Goal: Transaction & Acquisition: Book appointment/travel/reservation

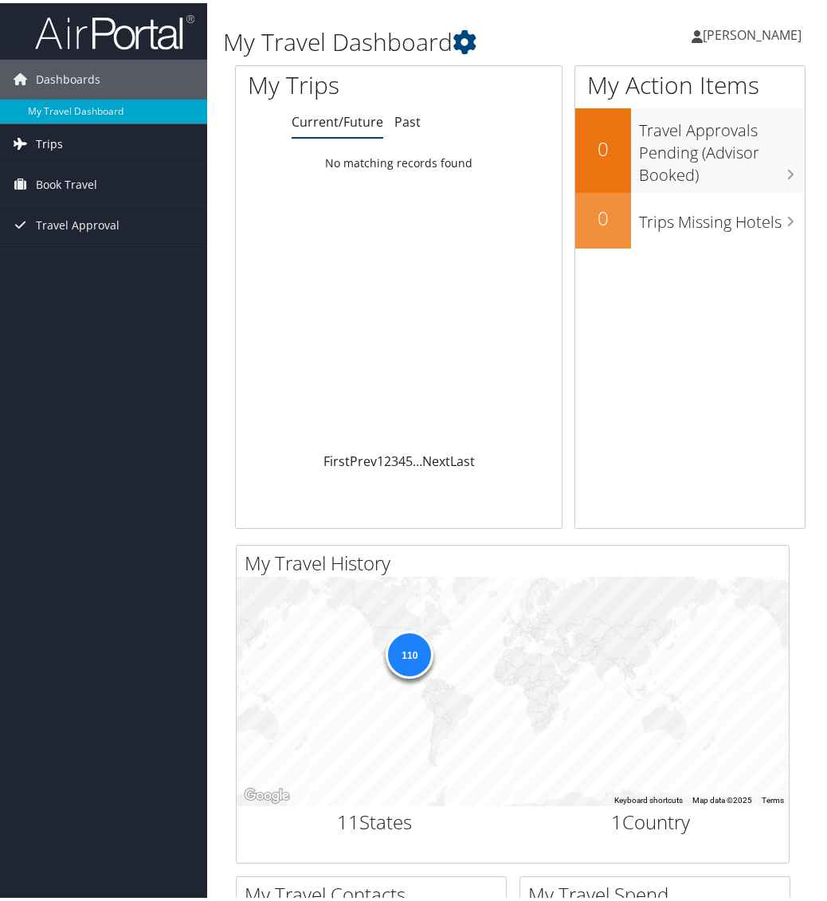
click at [40, 145] on span "Trips" at bounding box center [49, 141] width 27 height 40
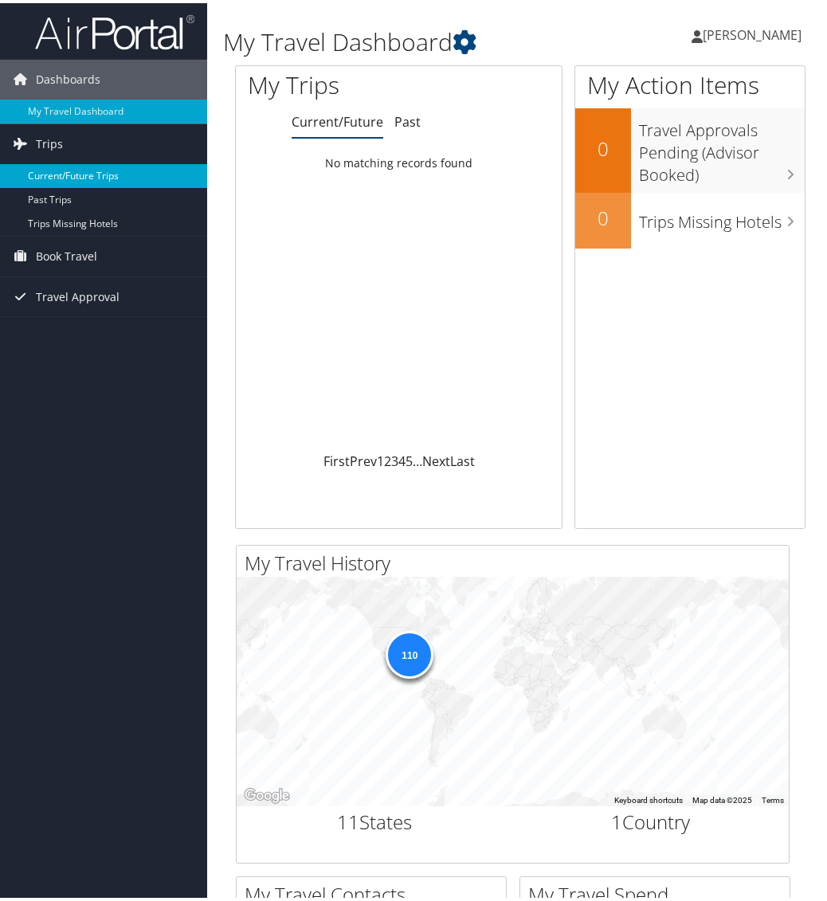
click at [53, 175] on link "Current/Future Trips" at bounding box center [103, 173] width 207 height 24
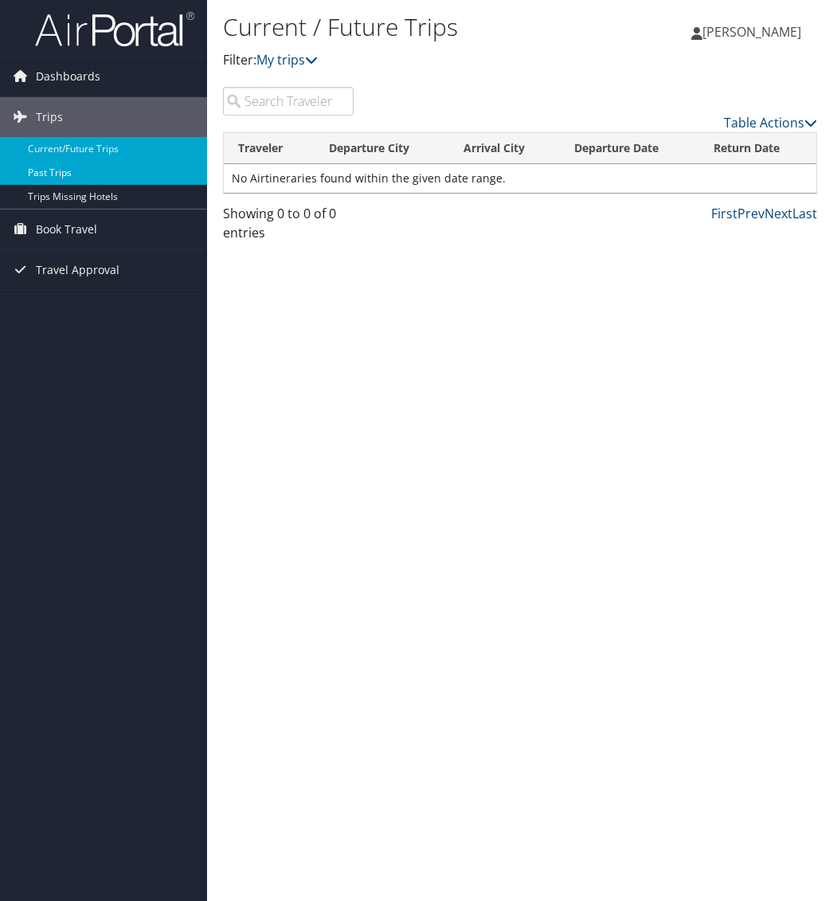
click at [60, 174] on link "Past Trips" at bounding box center [103, 173] width 207 height 24
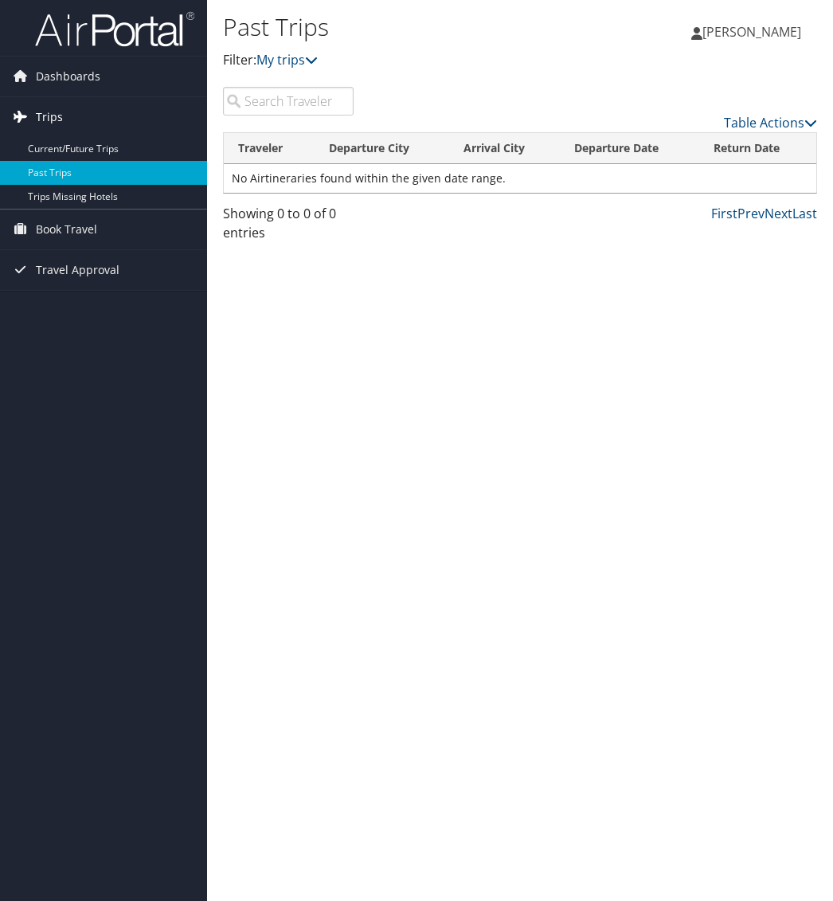
click at [60, 119] on span "Trips" at bounding box center [49, 117] width 27 height 40
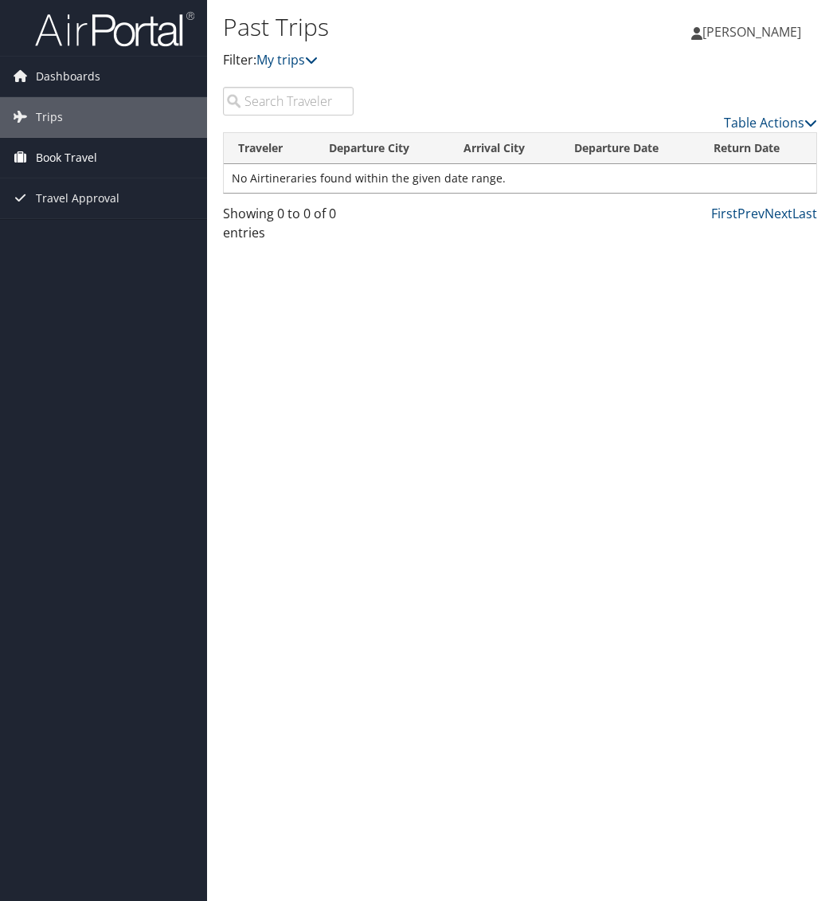
click at [61, 155] on span "Book Travel" at bounding box center [66, 158] width 61 height 40
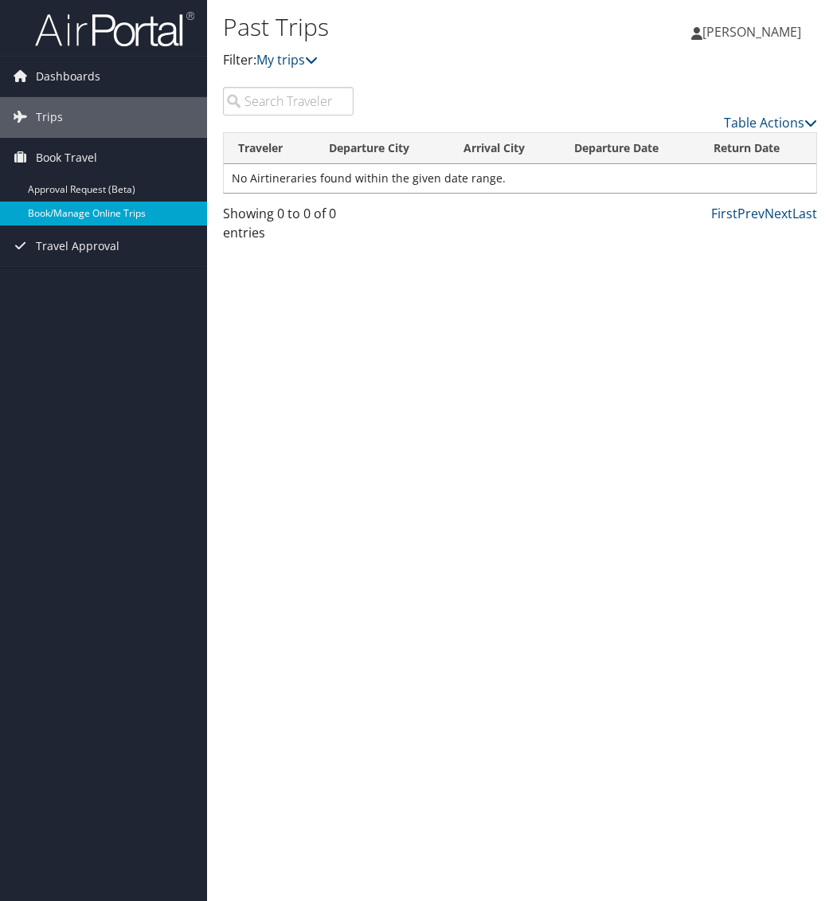
click at [99, 213] on link "Book/Manage Online Trips" at bounding box center [103, 214] width 207 height 24
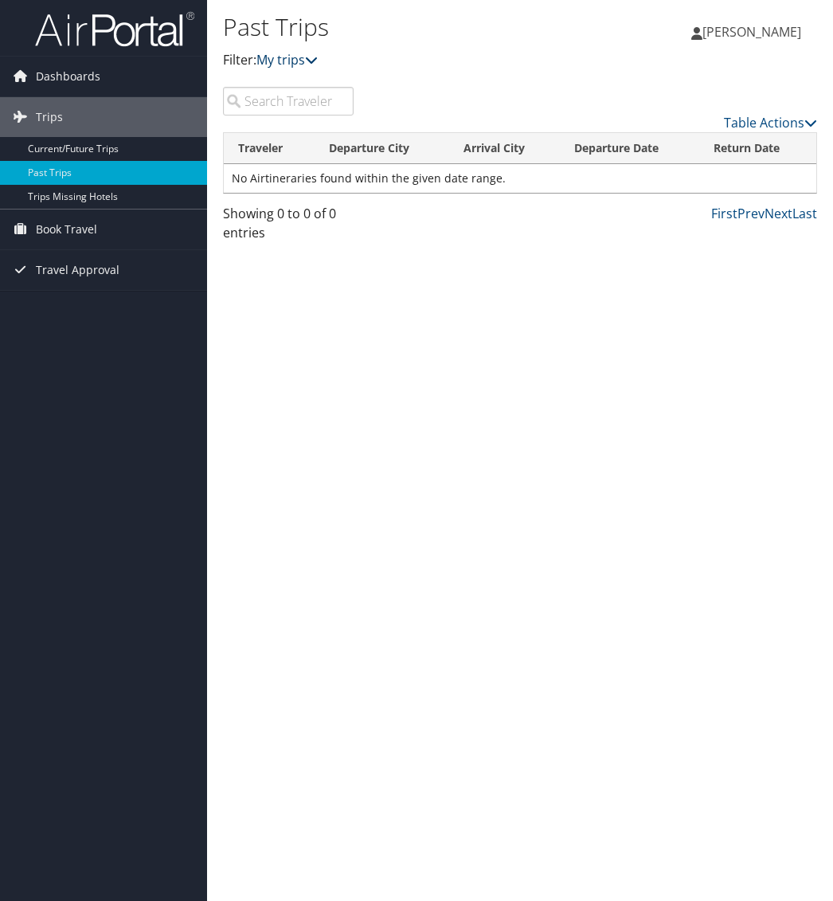
click at [268, 57] on link "My trips" at bounding box center [287, 60] width 61 height 18
click at [80, 265] on span "Travel Approval" at bounding box center [78, 270] width 84 height 40
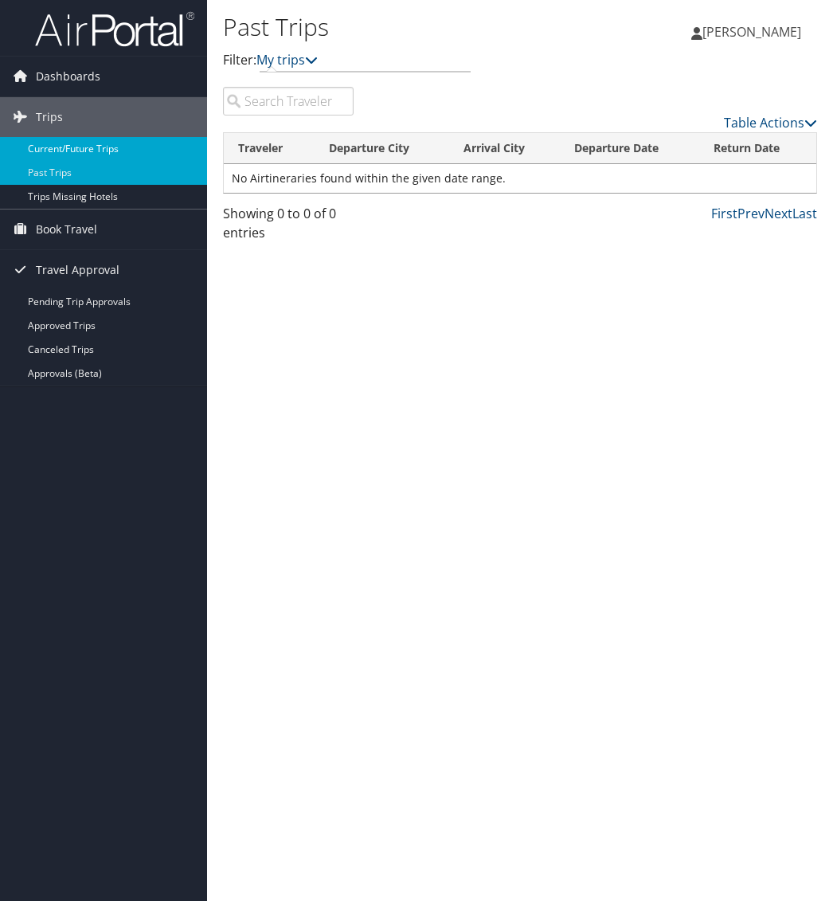
click at [83, 146] on link "Current/Future Trips" at bounding box center [103, 149] width 207 height 24
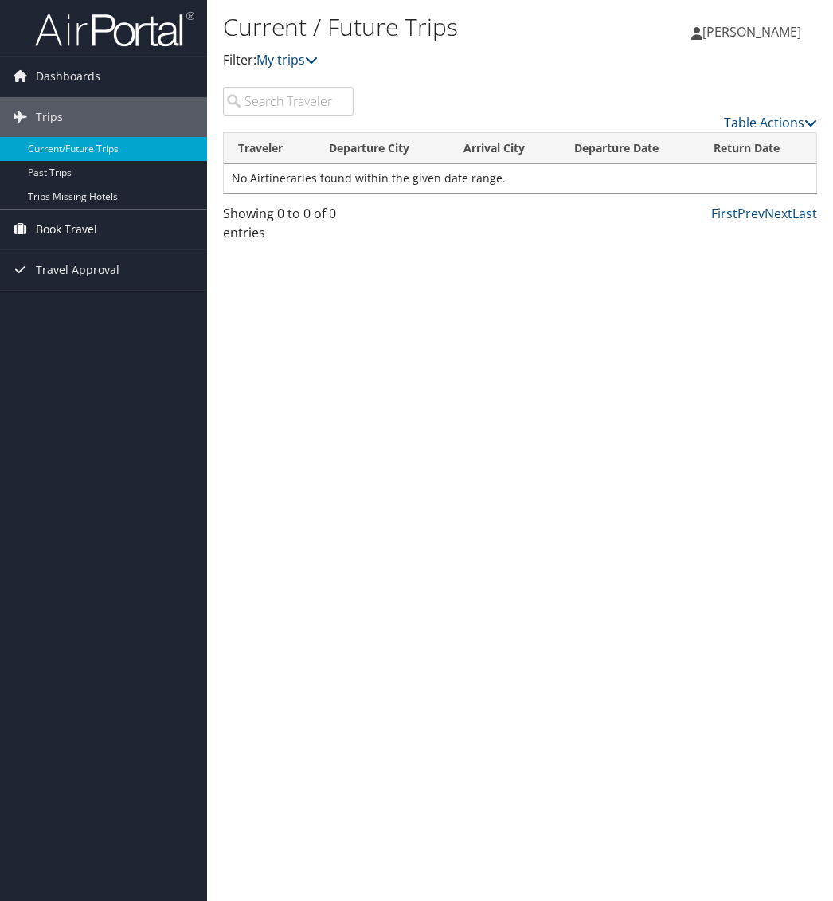
click at [45, 231] on span "Book Travel" at bounding box center [66, 230] width 61 height 40
click at [293, 53] on link "My trips" at bounding box center [287, 60] width 61 height 18
click at [293, 54] on link "My trips" at bounding box center [287, 60] width 61 height 18
click at [76, 225] on span "Book Travel" at bounding box center [66, 230] width 61 height 40
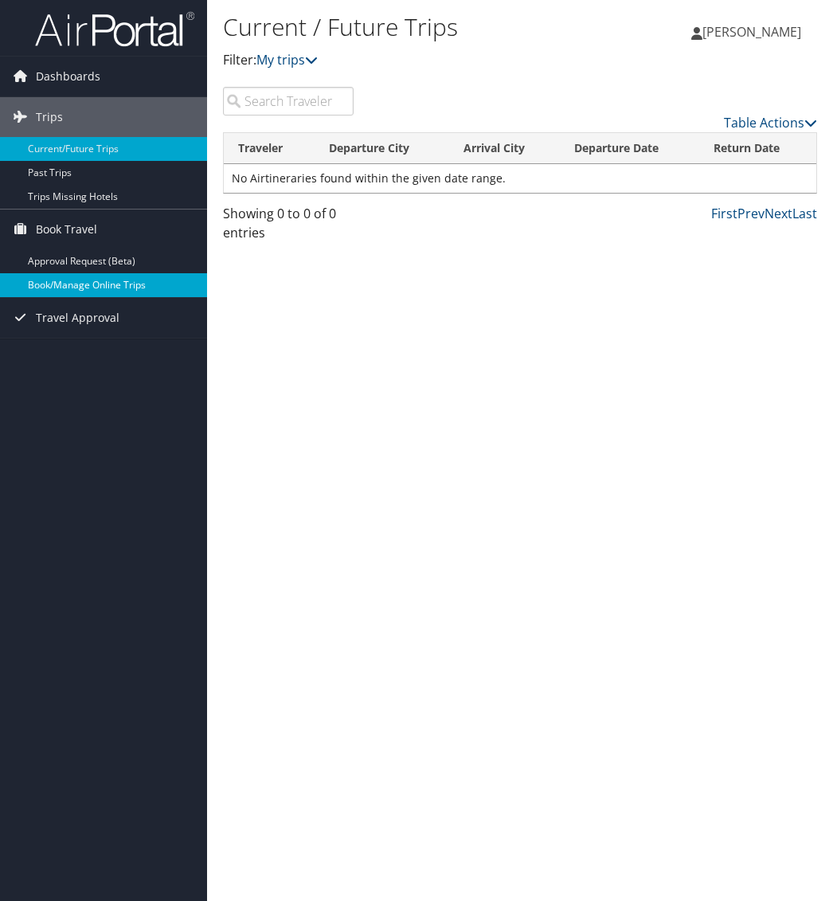
click at [69, 279] on link "Book/Manage Online Trips" at bounding box center [103, 285] width 207 height 24
